Goal: Book appointment/travel/reservation

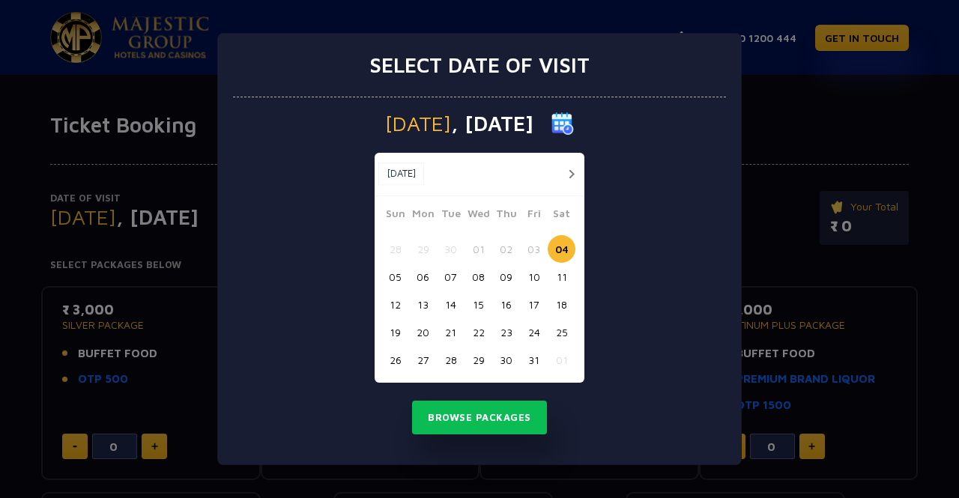
click at [508, 361] on button "30" at bounding box center [506, 360] width 28 height 28
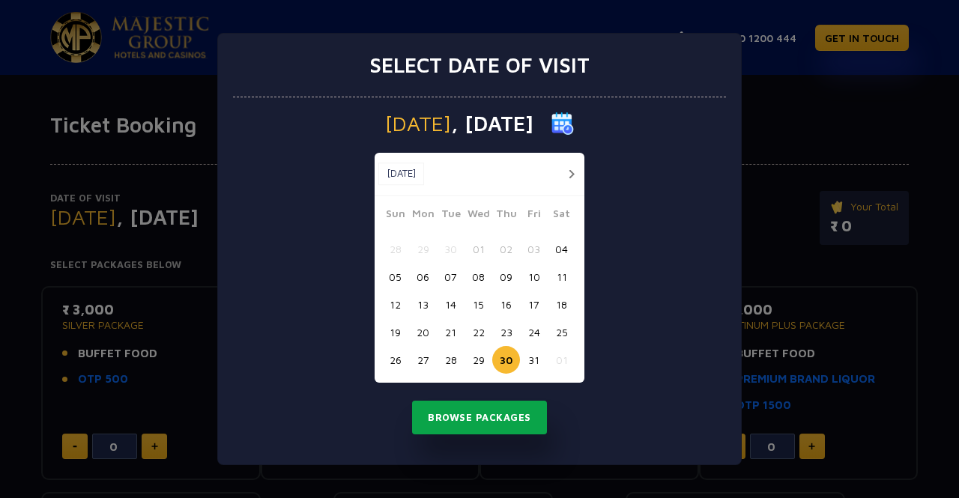
click at [508, 410] on button "Browse Packages" at bounding box center [479, 418] width 135 height 34
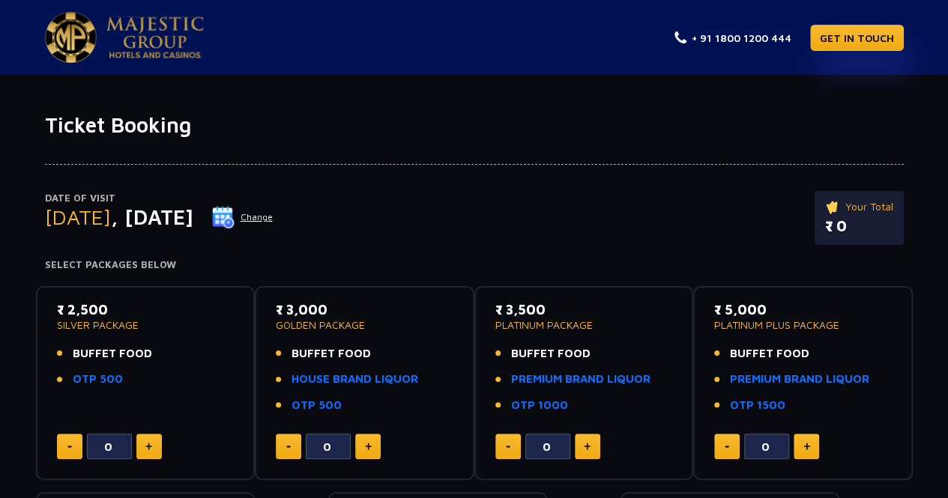
drag, startPoint x: 54, startPoint y: 333, endPoint x: 156, endPoint y: 333, distance: 101.9
click at [156, 333] on div "₹ 2,500 SILVER PACKAGE BUFFET FOOD OTP 500 0" at bounding box center [145, 384] width 193 height 168
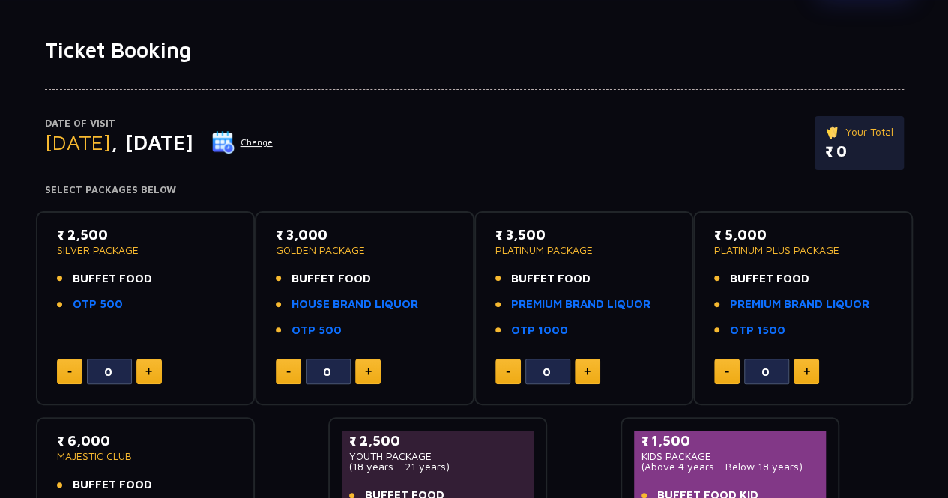
drag, startPoint x: 329, startPoint y: 235, endPoint x: 285, endPoint y: 235, distance: 44.2
click at [285, 235] on p "₹ 3,000" at bounding box center [365, 235] width 178 height 20
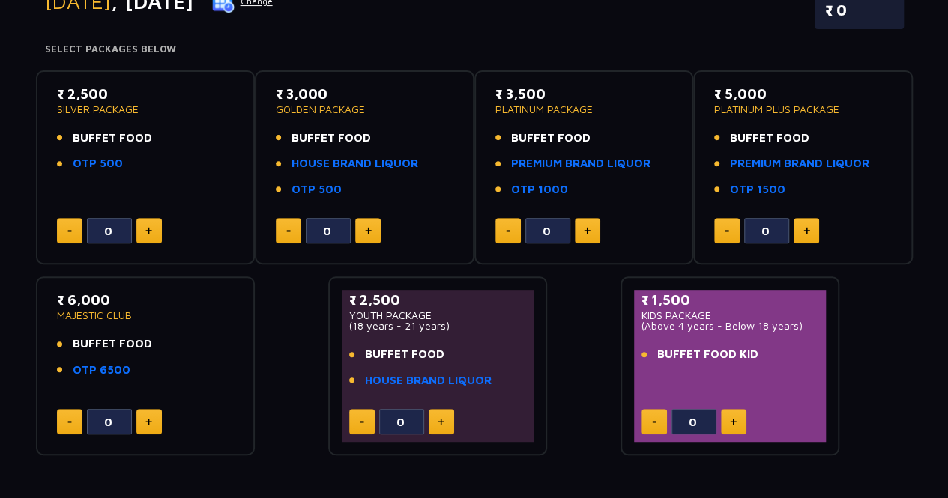
scroll to position [300, 0]
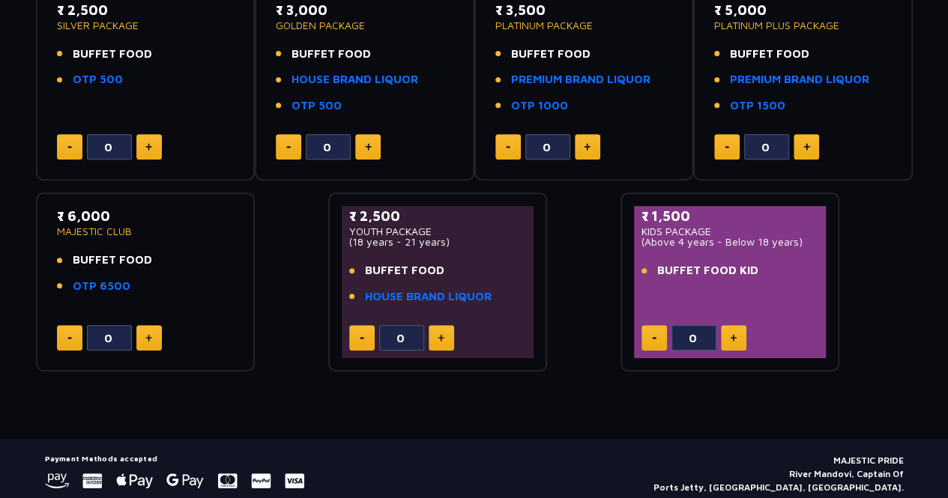
drag, startPoint x: 357, startPoint y: 235, endPoint x: 444, endPoint y: 236, distance: 86.2
click at [444, 237] on p "(18 years - 21 years)" at bounding box center [438, 242] width 178 height 10
click at [445, 244] on p "(18 years - 21 years)" at bounding box center [438, 242] width 178 height 10
drag, startPoint x: 351, startPoint y: 239, endPoint x: 483, endPoint y: 236, distance: 132.7
click at [483, 237] on p "(18 years - 21 years)" at bounding box center [438, 242] width 178 height 10
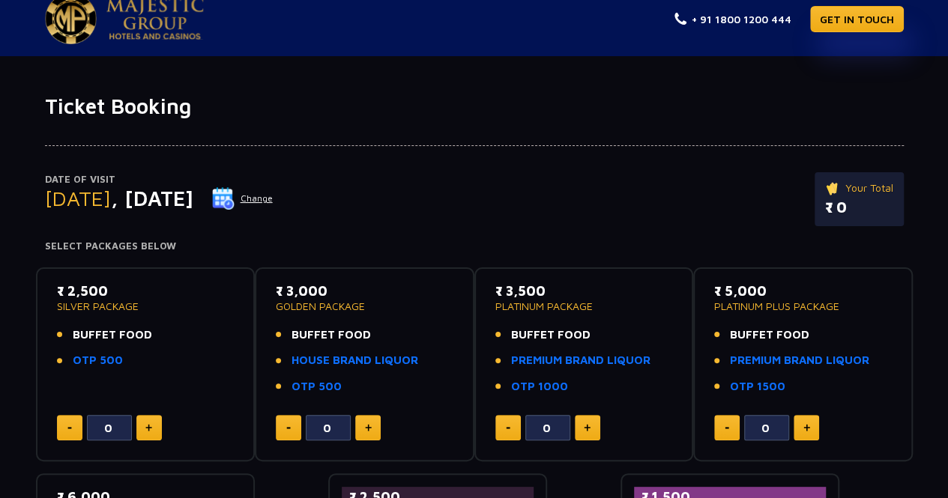
scroll to position [0, 0]
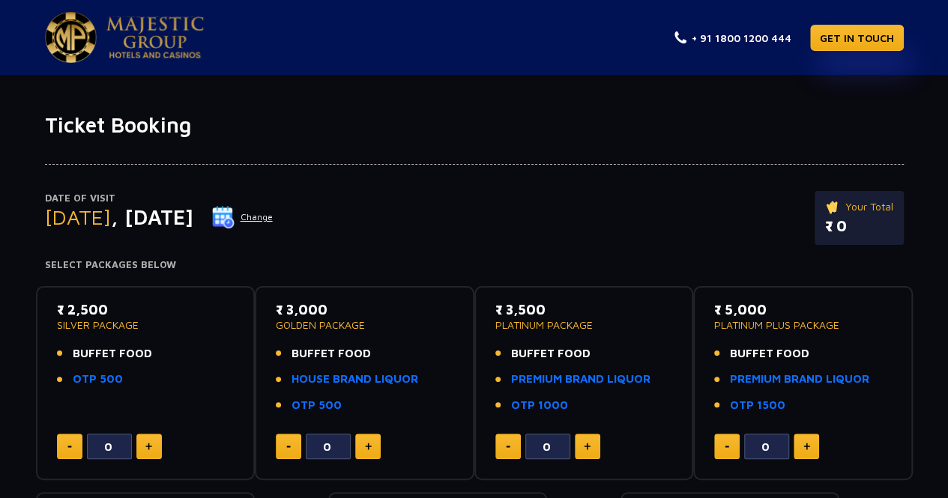
drag, startPoint x: 106, startPoint y: 306, endPoint x: 129, endPoint y: 329, distance: 32.8
click at [57, 309] on p "₹ 2,500" at bounding box center [146, 310] width 178 height 20
click at [151, 345] on li "BUFFET FOOD" at bounding box center [146, 353] width 178 height 17
drag, startPoint x: 149, startPoint y: 351, endPoint x: 35, endPoint y: 305, distance: 122.7
click at [36, 305] on div "₹ 2,500 SILVER PACKAGE BUFFET FOOD OTP 500 0" at bounding box center [146, 383] width 220 height 195
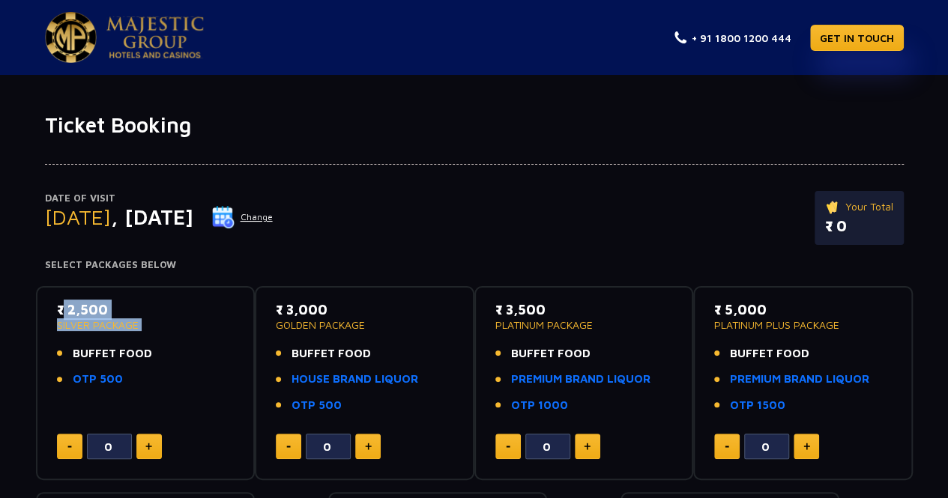
click at [156, 324] on p "SILVER PACKAGE" at bounding box center [146, 325] width 178 height 10
drag, startPoint x: 147, startPoint y: 211, endPoint x: 270, endPoint y: 209, distance: 122.9
click at [270, 209] on div "[DATE] Change" at bounding box center [159, 217] width 229 height 24
